Goal: Task Accomplishment & Management: Use online tool/utility

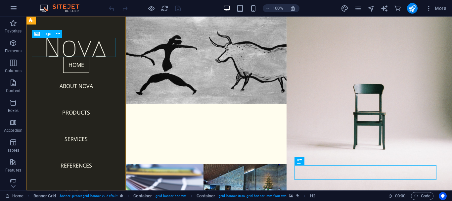
click at [87, 49] on div at bounding box center [76, 47] width 89 height 19
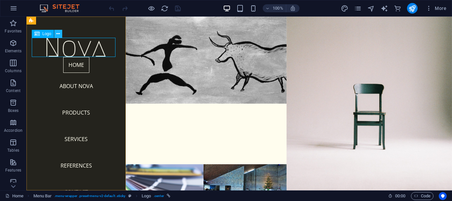
click at [58, 33] on icon at bounding box center [58, 33] width 4 height 7
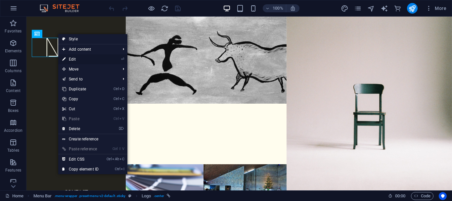
click at [72, 60] on link "⏎ Edit" at bounding box center [80, 59] width 44 height 10
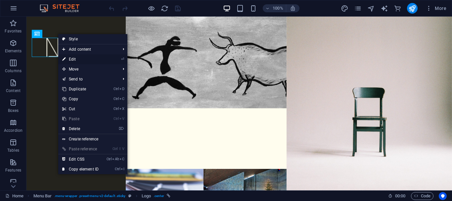
select select "px"
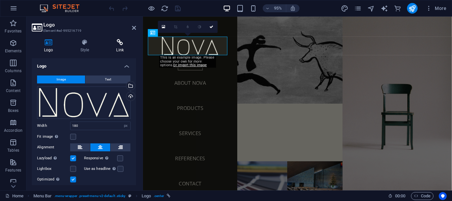
click at [118, 45] on icon at bounding box center [120, 42] width 32 height 7
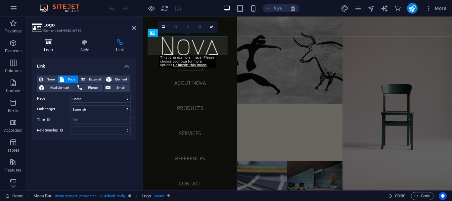
click at [50, 47] on h4 "Logo" at bounding box center [50, 46] width 36 height 14
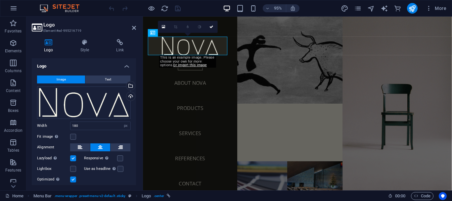
click at [64, 80] on span "Image" at bounding box center [61, 79] width 9 height 8
click at [50, 108] on div "Drag files here, click to choose files or select files from Files or our free s…" at bounding box center [84, 102] width 94 height 32
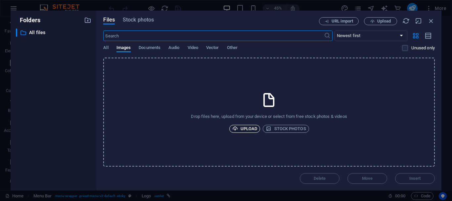
click at [240, 126] on span "Upload" at bounding box center [244, 129] width 25 height 8
click at [247, 128] on span "Upload" at bounding box center [244, 129] width 25 height 8
